Goal: Task Accomplishment & Management: Use online tool/utility

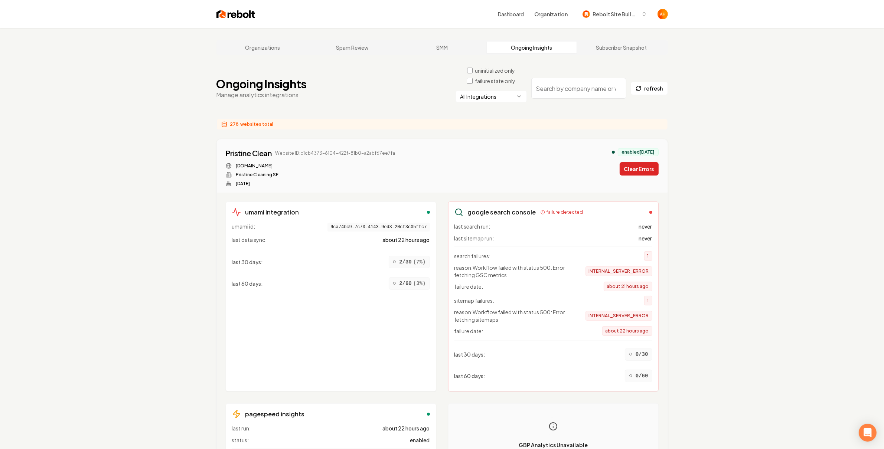
drag, startPoint x: 678, startPoint y: 175, endPoint x: 641, endPoint y: 173, distance: 36.4
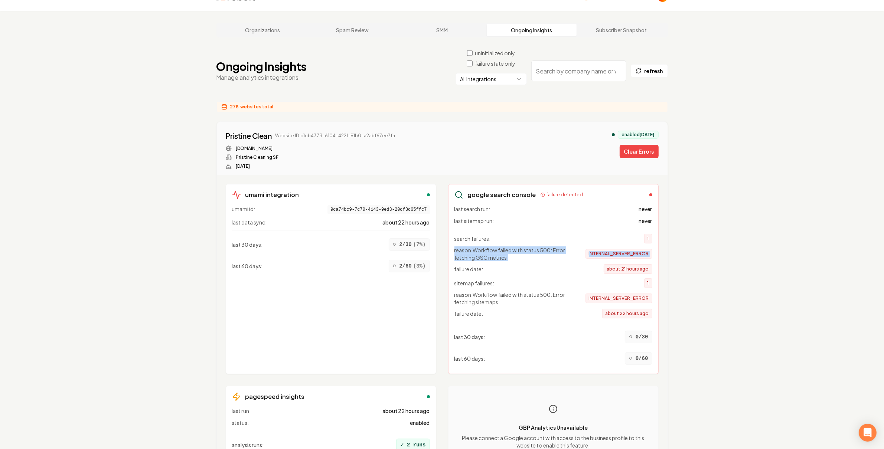
drag, startPoint x: 514, startPoint y: 263, endPoint x: 470, endPoint y: 246, distance: 47.5
click at [470, 246] on div "search failures: 1 reason: Workflow failed with status 500: Error fetching GSC …" at bounding box center [553, 254] width 198 height 40
click at [489, 253] on span "reason: Workflow failed with status 500: Error fetching GSC metrics" at bounding box center [513, 254] width 119 height 15
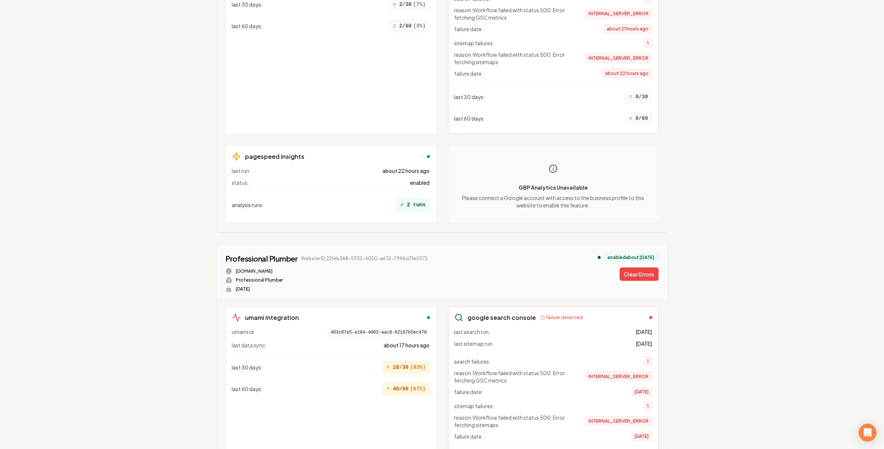
scroll to position [818, 0]
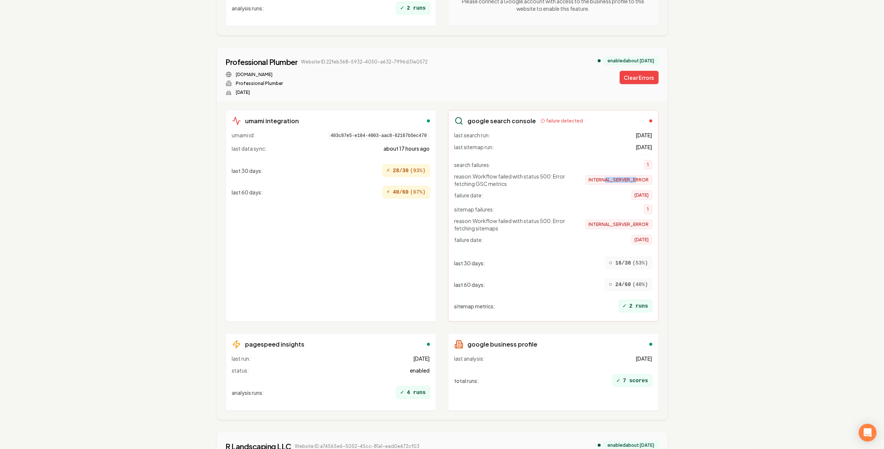
drag, startPoint x: 634, startPoint y: 181, endPoint x: 646, endPoint y: 180, distance: 12.3
click at [644, 180] on span "INTERNAL_SERVER_ERROR" at bounding box center [619, 180] width 67 height 10
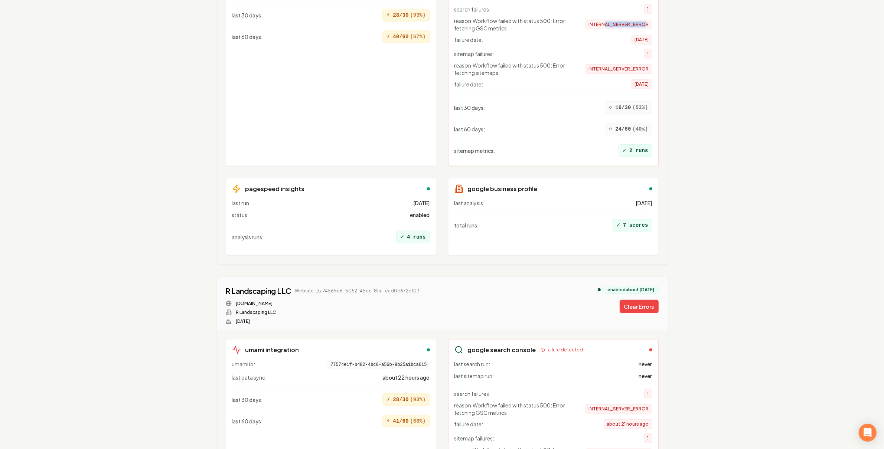
scroll to position [1202, 0]
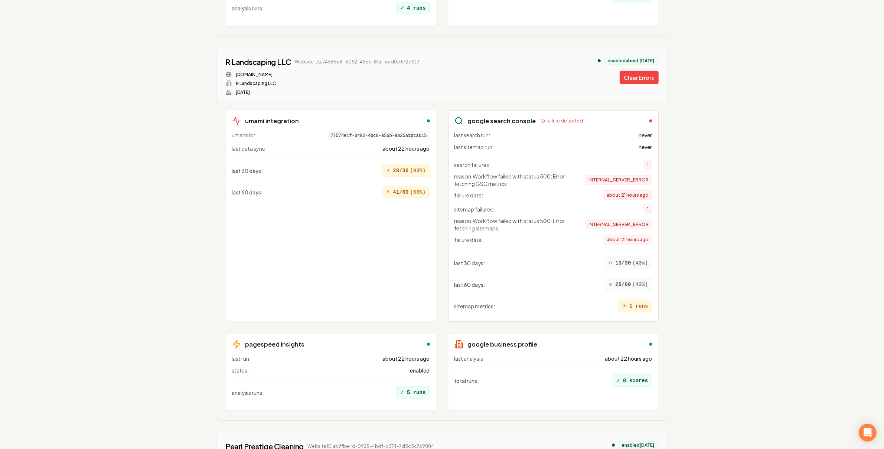
drag, startPoint x: 613, startPoint y: 188, endPoint x: 661, endPoint y: 186, distance: 47.9
click at [656, 187] on div "google search console failure detected last search run: never last sitemap run:…" at bounding box center [553, 216] width 211 height 212
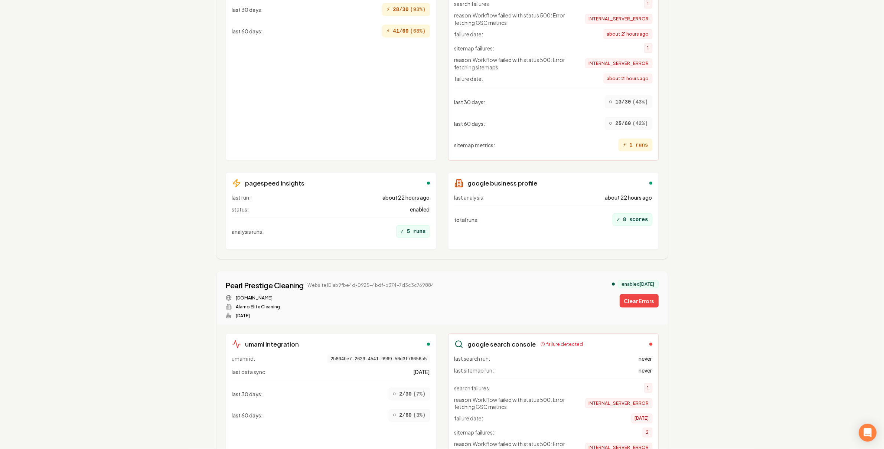
scroll to position [1525, 0]
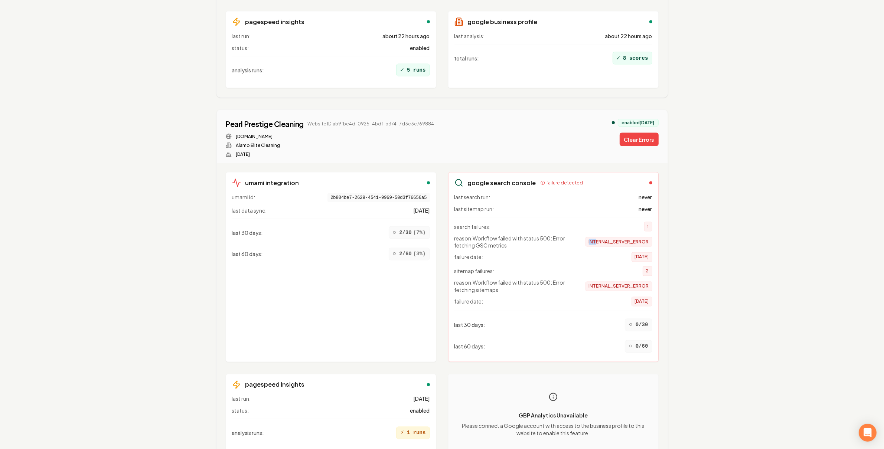
drag, startPoint x: 596, startPoint y: 251, endPoint x: 672, endPoint y: 243, distance: 76.2
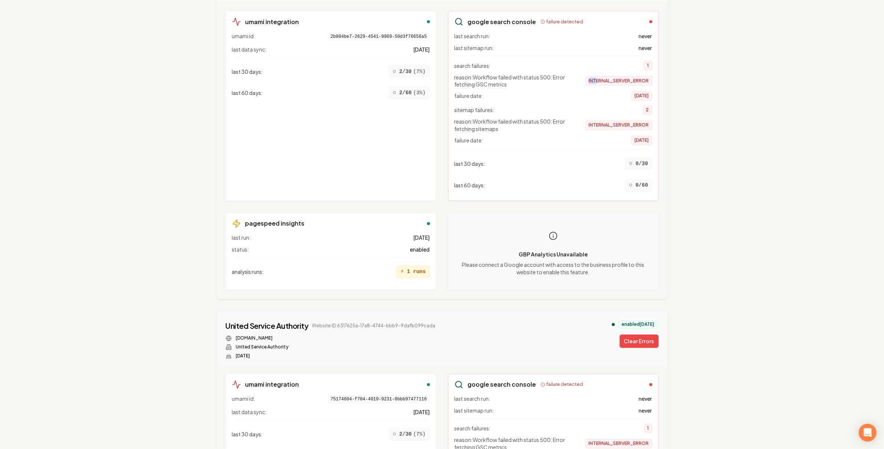
scroll to position [1799, 0]
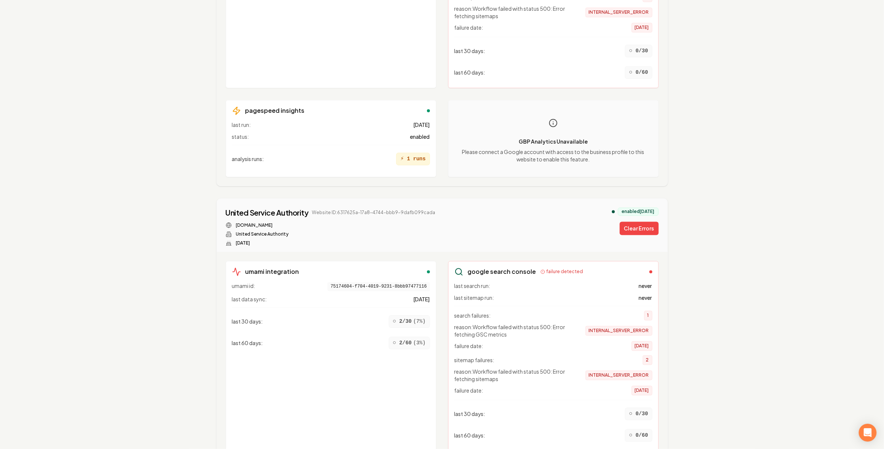
drag, startPoint x: 589, startPoint y: 334, endPoint x: 660, endPoint y: 326, distance: 71.0
click at [655, 328] on div "google search console failure detected last search run: never last sitemap run:…" at bounding box center [553, 356] width 211 height 190
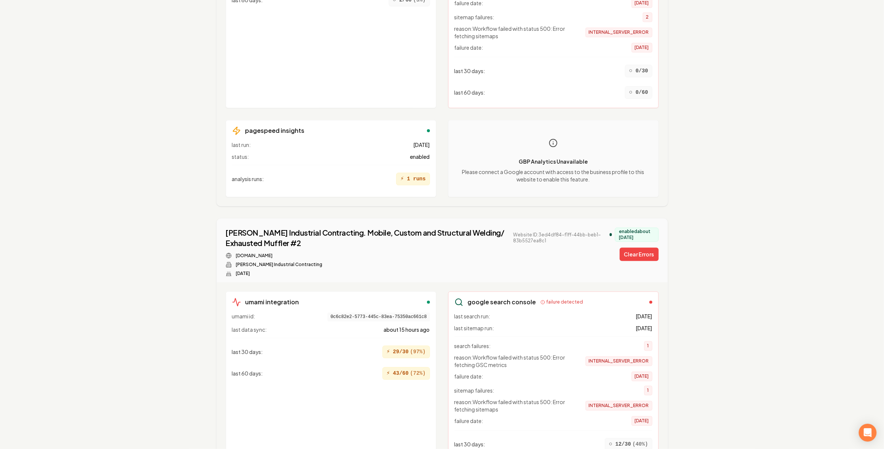
scroll to position [2303, 0]
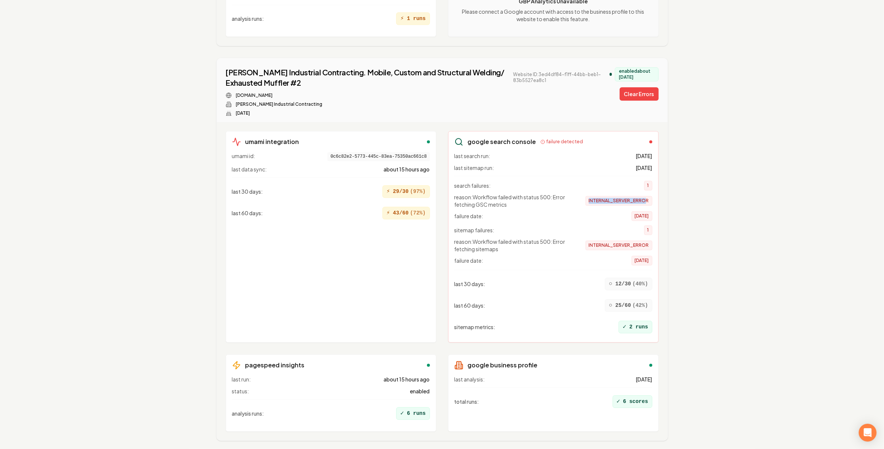
drag, startPoint x: 621, startPoint y: 207, endPoint x: 660, endPoint y: 215, distance: 39.8
click at [652, 206] on span "INTERNAL_SERVER_ERROR" at bounding box center [619, 201] width 67 height 10
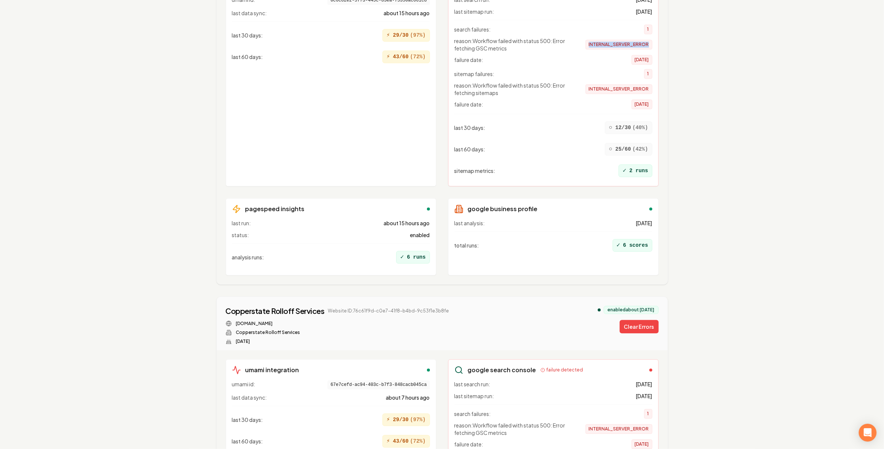
scroll to position [2614, 0]
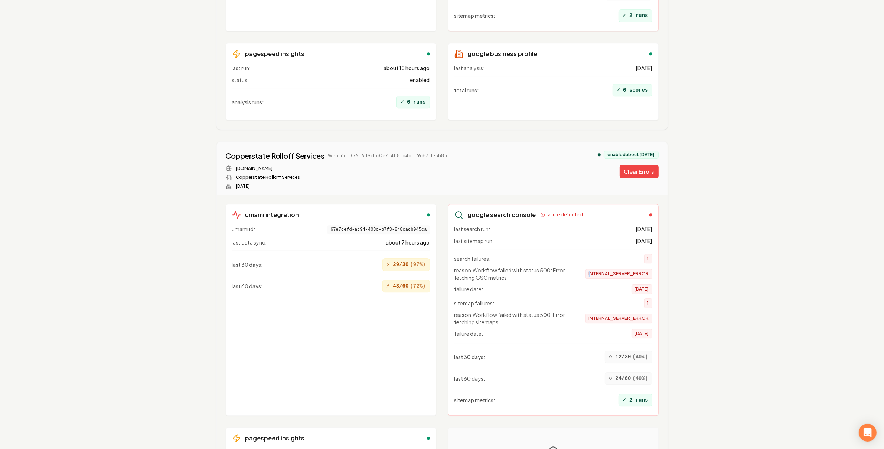
drag, startPoint x: 594, startPoint y: 285, endPoint x: 686, endPoint y: 276, distance: 92.1
click at [663, 279] on div "umami integration umami id: 67e7cefd-ac94-403c-b7f3-848cacb045ca last data sync…" at bounding box center [442, 354] width 451 height 319
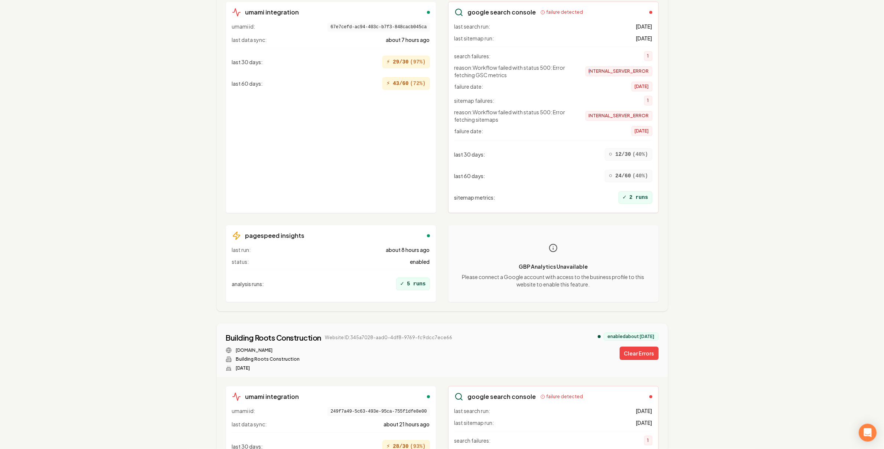
scroll to position [3014, 0]
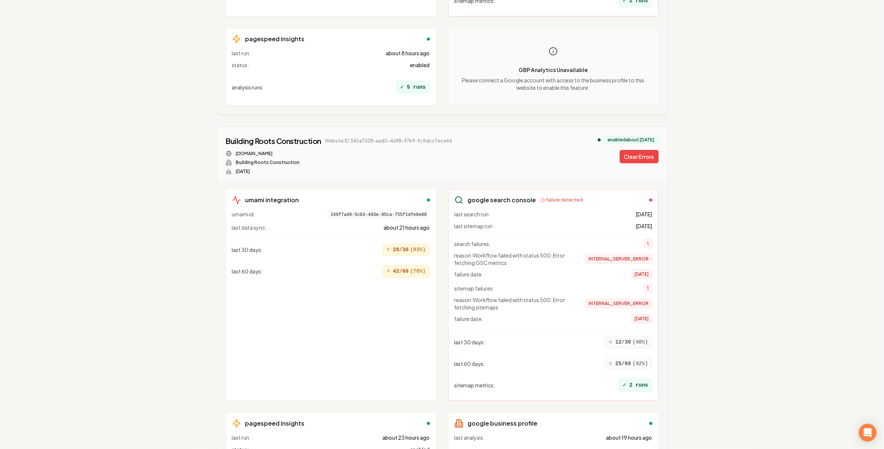
drag, startPoint x: 632, startPoint y: 273, endPoint x: 647, endPoint y: 271, distance: 15.3
click at [652, 272] on div "google search console failure detected last search run: 16 days ago last sitema…" at bounding box center [553, 295] width 211 height 212
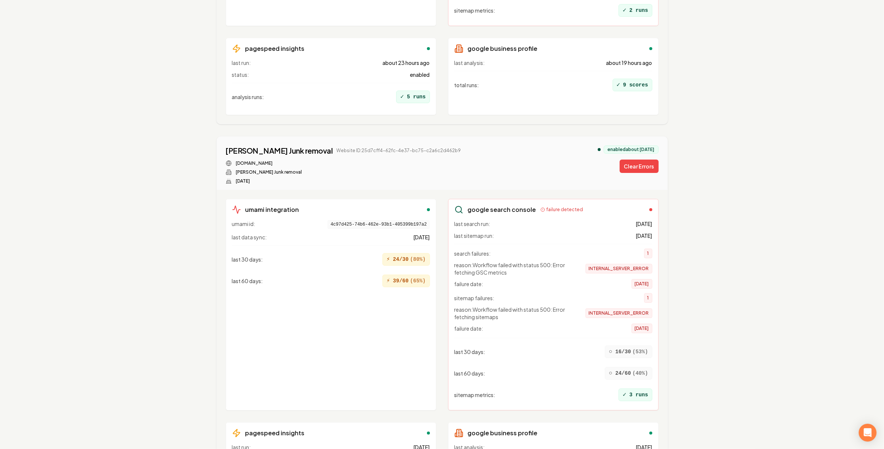
scroll to position [3437, 0]
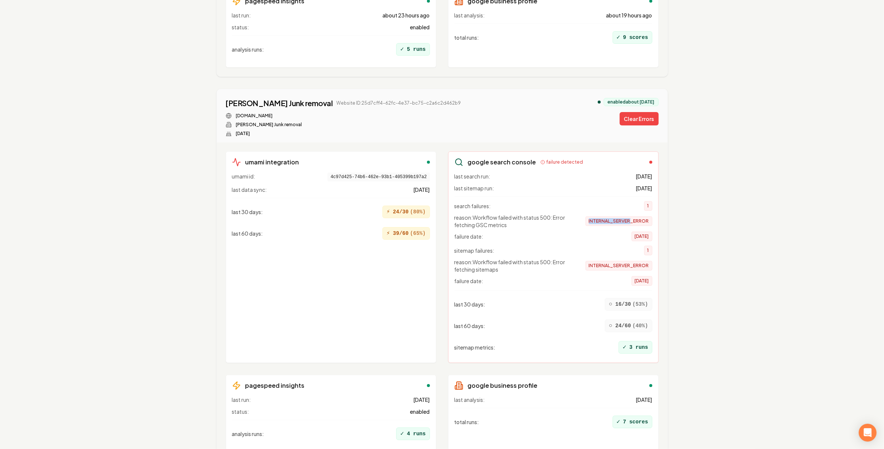
drag, startPoint x: 615, startPoint y: 237, endPoint x: 634, endPoint y: 236, distance: 19.0
click at [634, 226] on span "INTERNAL_SERVER_ERROR" at bounding box center [619, 221] width 67 height 10
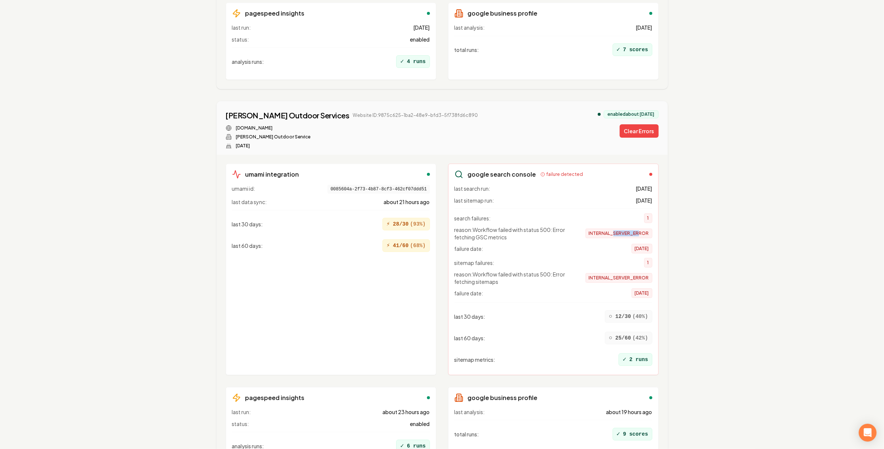
drag, startPoint x: 614, startPoint y: 248, endPoint x: 654, endPoint y: 248, distance: 39.4
click at [648, 238] on span "INTERNAL_SERVER_ERROR" at bounding box center [619, 234] width 67 height 10
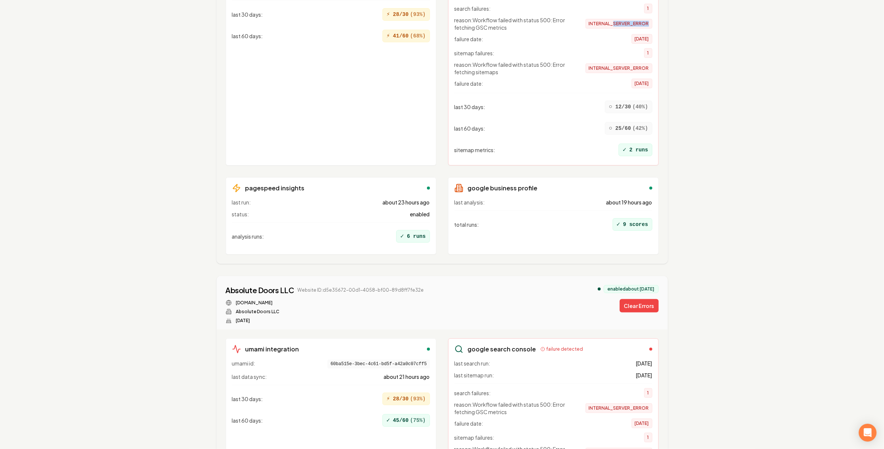
scroll to position [4180, 0]
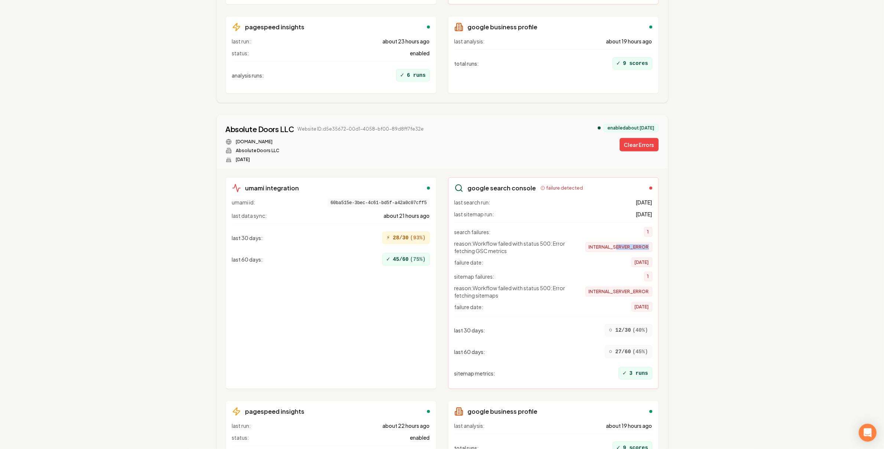
drag, startPoint x: 617, startPoint y: 263, endPoint x: 687, endPoint y: 262, distance: 69.5
click at [664, 265] on div "umami integration umami id: 60ba515e-3bec-4c61-bd5f-a42a0c07cff5 last data sync…" at bounding box center [442, 328] width 451 height 319
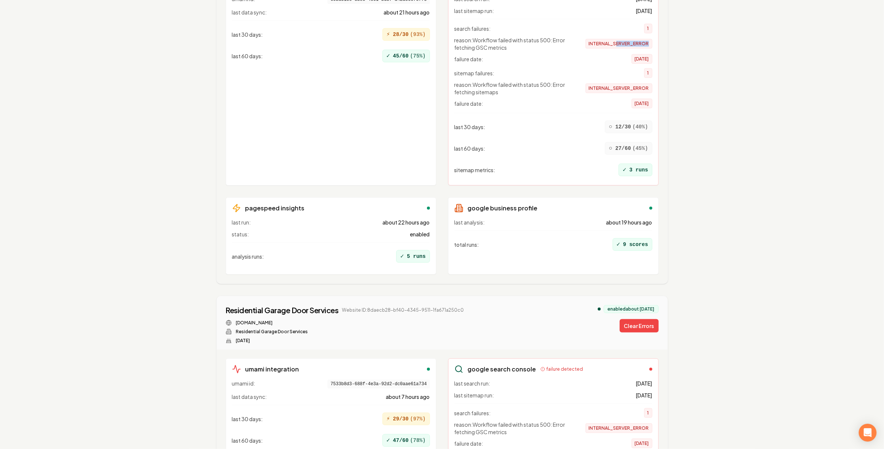
scroll to position [4546, 0]
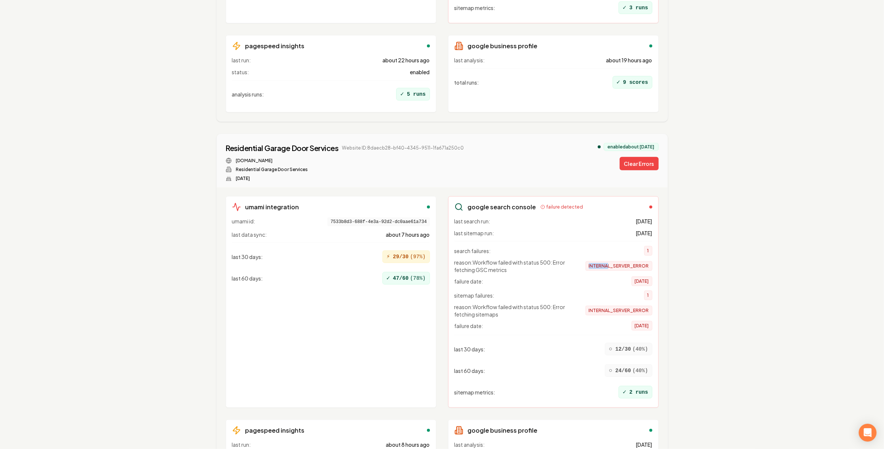
drag, startPoint x: 607, startPoint y: 283, endPoint x: 672, endPoint y: 279, distance: 64.8
click at [669, 280] on main "Organizations Spam Review SMM Ongoing Insights Subscriber Snapshot Ongoing Insi…" at bounding box center [442, 328] width 475 height 9692
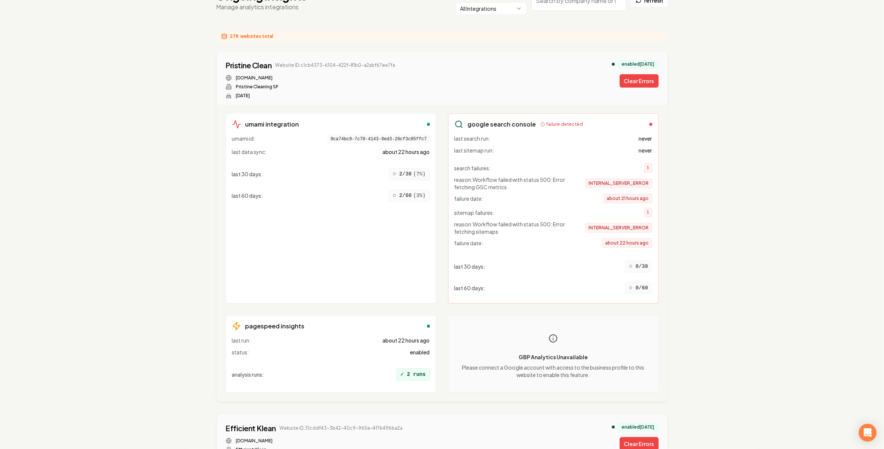
scroll to position [136, 0]
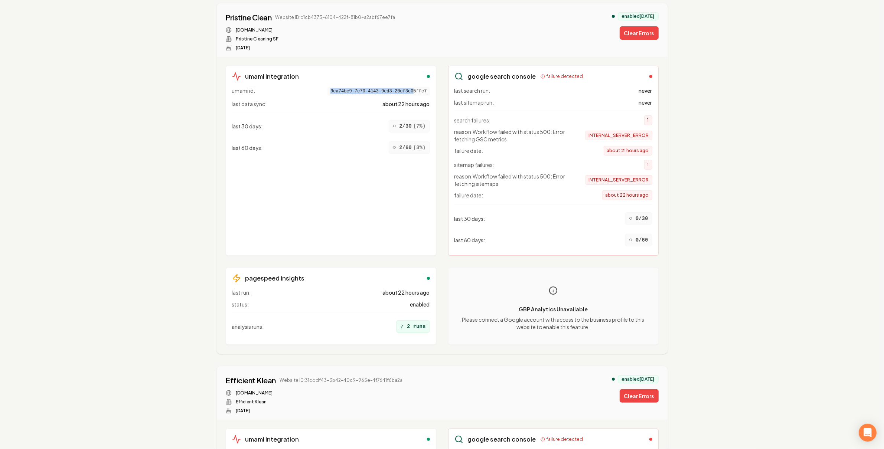
drag, startPoint x: 335, startPoint y: 88, endPoint x: 412, endPoint y: 94, distance: 77.1
click at [412, 94] on span "9ca74bc9-7c70-4143-9ed3-20cf3c05ffc7" at bounding box center [379, 91] width 102 height 9
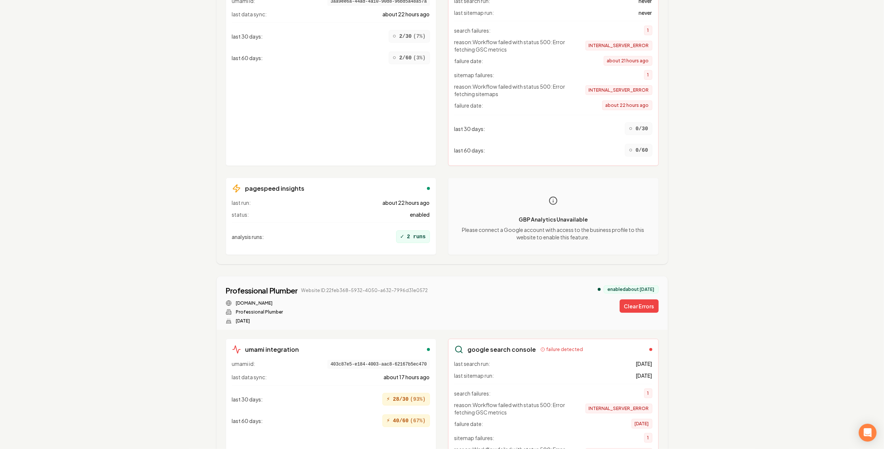
scroll to position [0, 0]
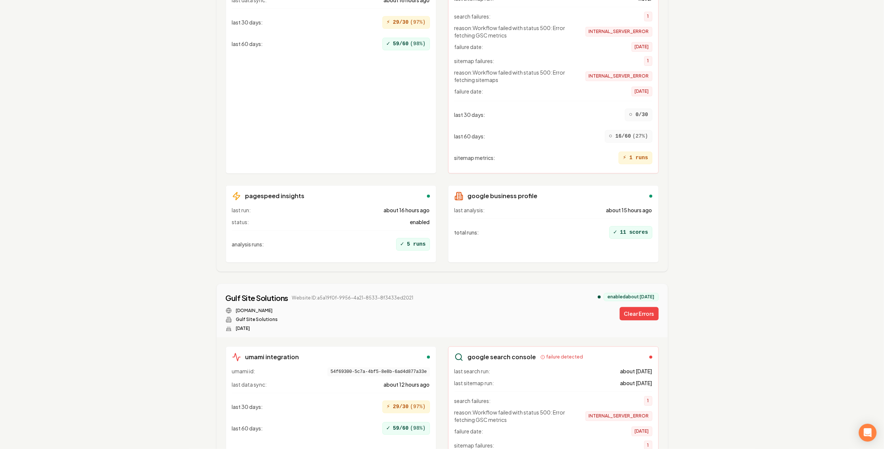
scroll to position [9312, 0]
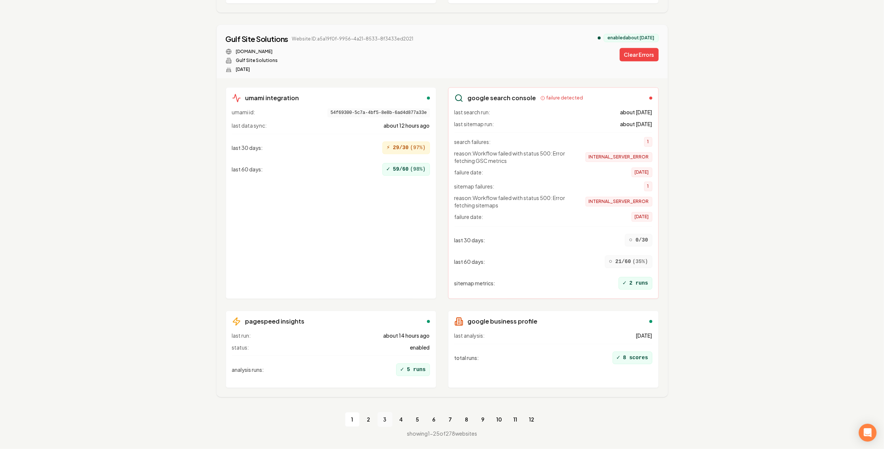
click at [383, 420] on link "3" at bounding box center [385, 419] width 15 height 15
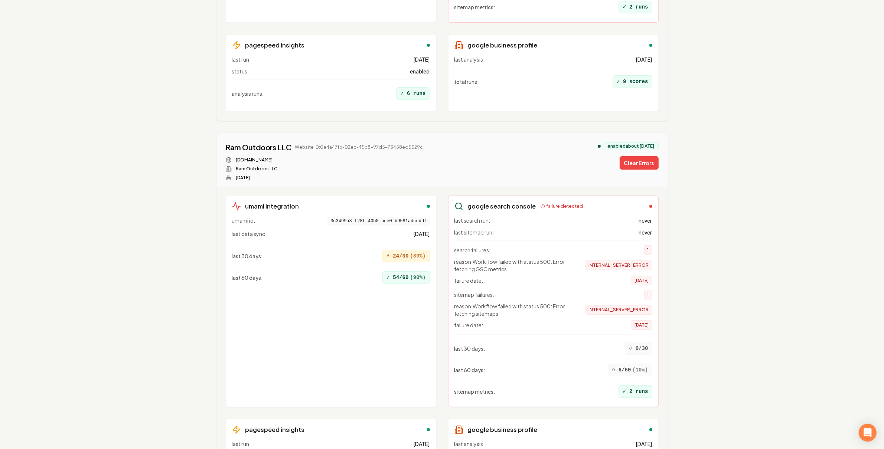
scroll to position [9410, 0]
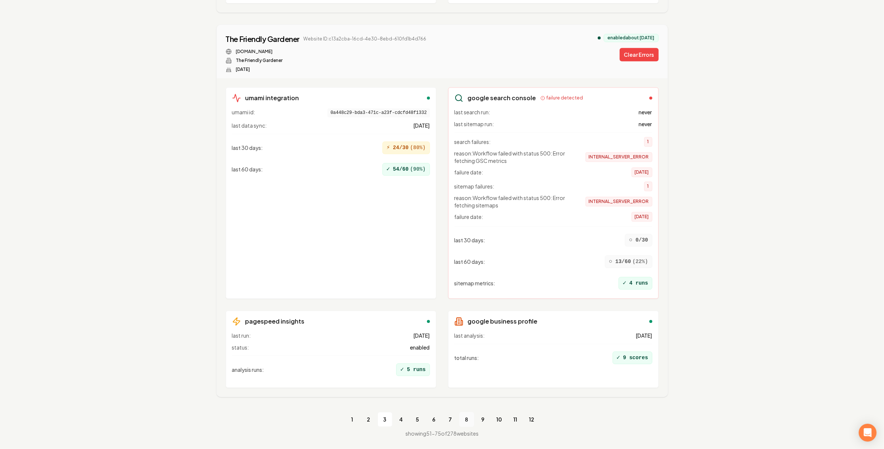
click at [462, 418] on link "8" at bounding box center [466, 419] width 15 height 15
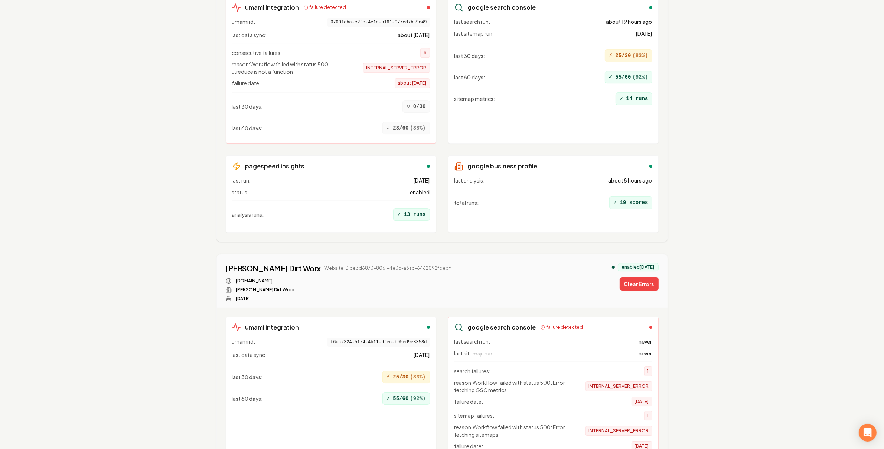
scroll to position [2541, 0]
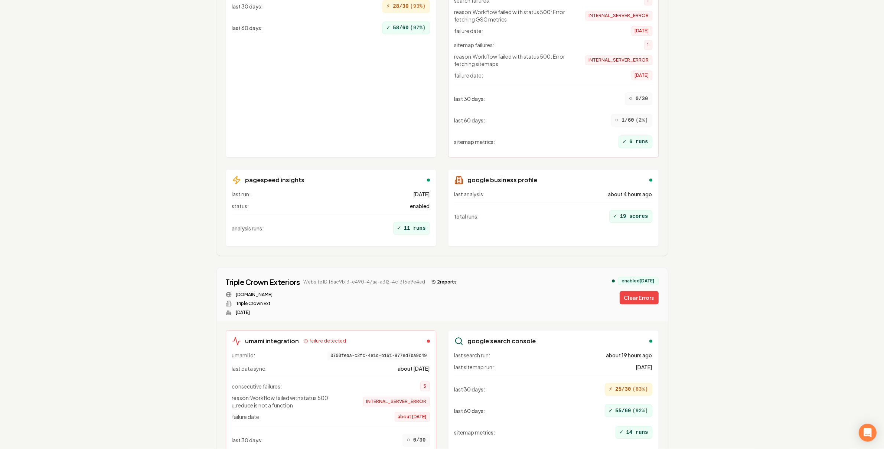
drag, startPoint x: 850, startPoint y: 41, endPoint x: 841, endPoint y: 43, distance: 9.2
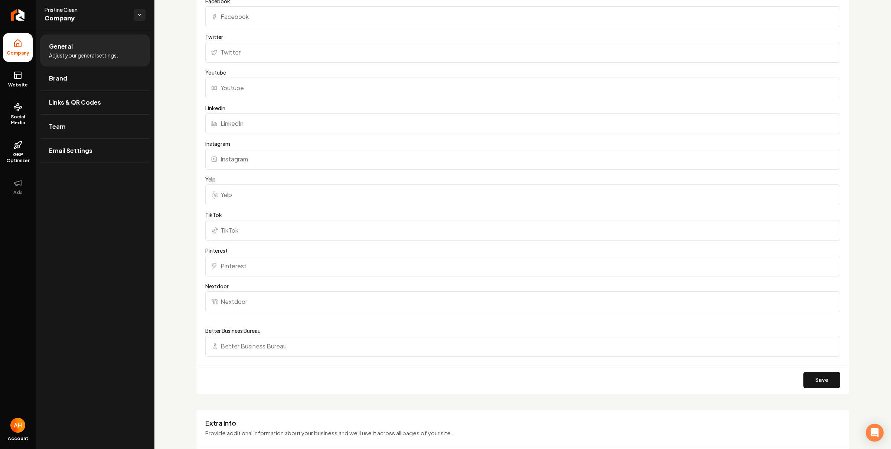
scroll to position [724, 0]
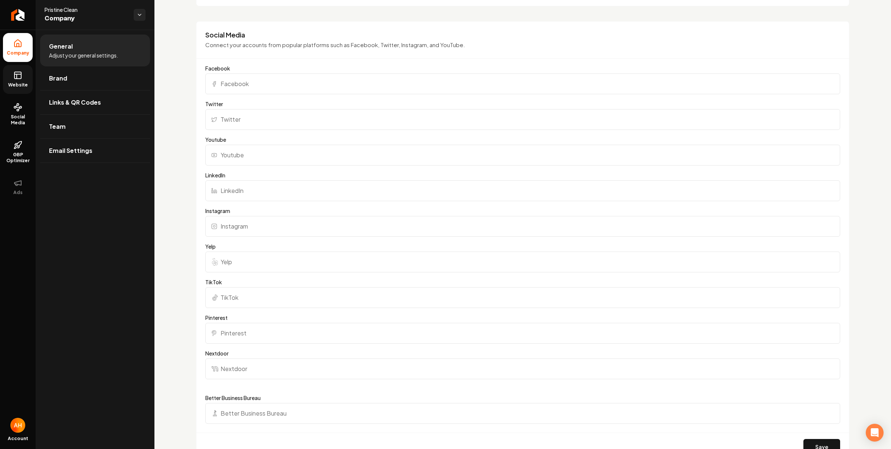
click at [26, 88] on link "Website" at bounding box center [18, 79] width 30 height 29
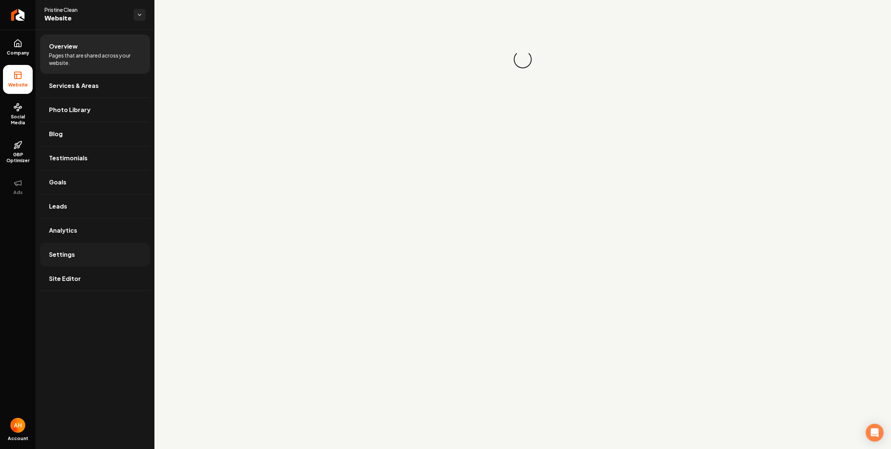
click at [81, 260] on link "Settings" at bounding box center [95, 255] width 110 height 24
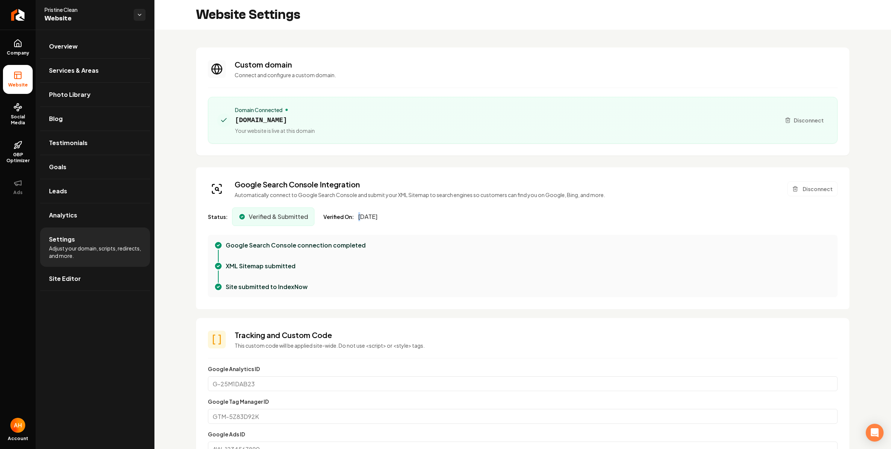
drag, startPoint x: 362, startPoint y: 216, endPoint x: 408, endPoint y: 212, distance: 46.2
click at [408, 212] on div "Status: Verified & Submitted Verified On: September 10, 2025" at bounding box center [523, 217] width 630 height 19
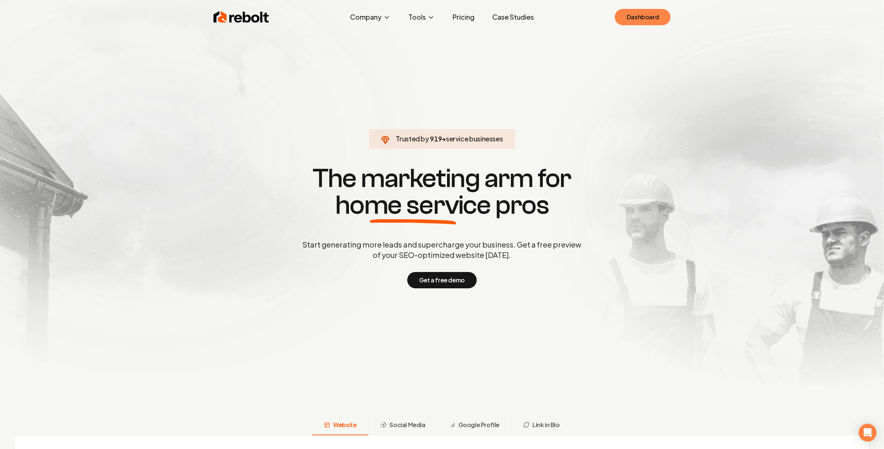
click at [645, 10] on link "Dashboard" at bounding box center [643, 17] width 56 height 16
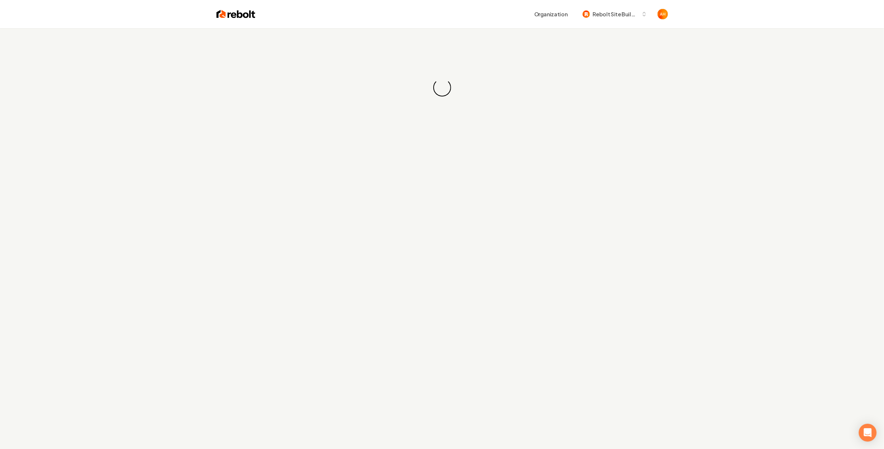
click at [454, 36] on div "Loading... Loading..." at bounding box center [442, 87] width 884 height 119
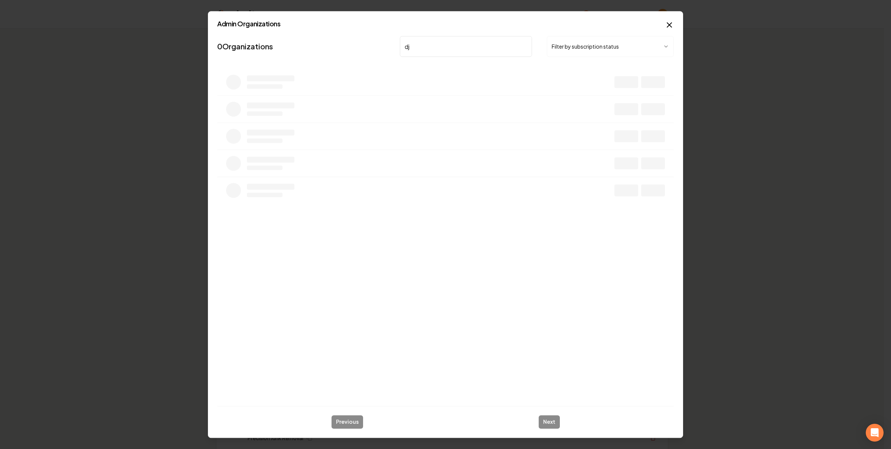
type input "d"
click at [469, 50] on input "jd grad" at bounding box center [466, 46] width 132 height 21
type input "jd"
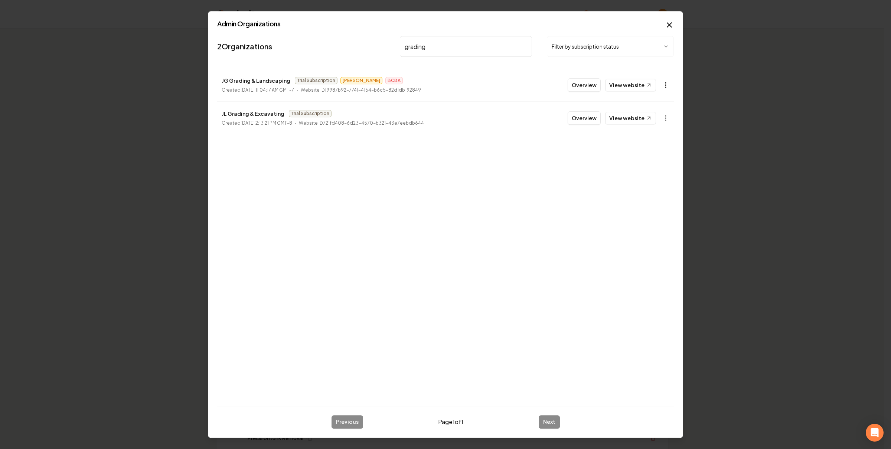
type input "grading"
click at [669, 85] on icon "button" at bounding box center [665, 84] width 7 height 7
click at [658, 137] on link "View in Clerk" at bounding box center [647, 138] width 47 height 12
click at [662, 83] on icon "button" at bounding box center [665, 84] width 7 height 7
click at [647, 148] on link "View in Stripe" at bounding box center [647, 150] width 47 height 12
